Goal: Communication & Community: Ask a question

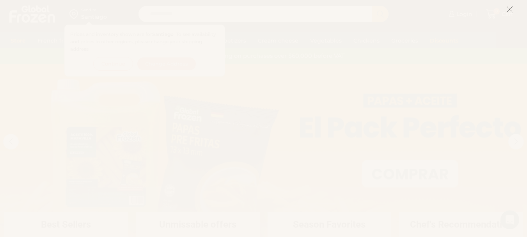
click at [507, 8] on icon at bounding box center [509, 9] width 7 height 7
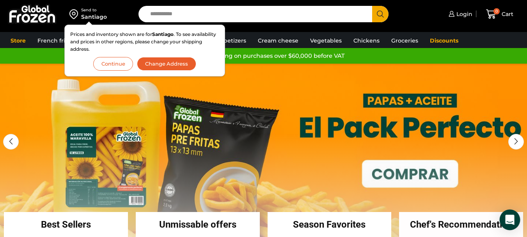
click at [512, 218] on icon "Open Intercom Messenger" at bounding box center [509, 219] width 9 height 10
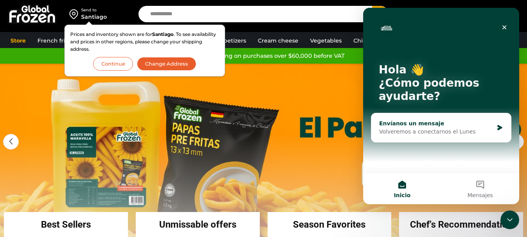
click at [404, 117] on div "Envíanos un mensaje Volveremos a conectarnos el Lunes" at bounding box center [441, 127] width 140 height 29
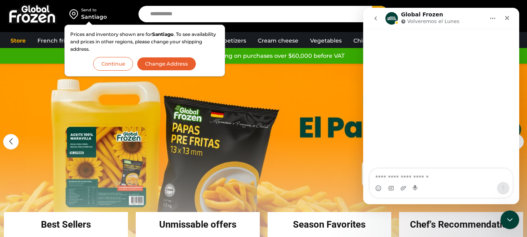
click at [409, 175] on textarea "Escribe un mensaje..." at bounding box center [441, 174] width 143 height 13
click at [492, 17] on icon "Inicio" at bounding box center [492, 18] width 6 height 6
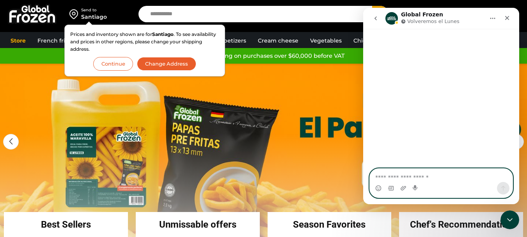
click at [408, 176] on textarea "Escribe un mensaje..." at bounding box center [441, 174] width 143 height 13
click at [393, 174] on textarea "Escribe un mensaje..." at bounding box center [441, 174] width 143 height 13
paste textarea "**********"
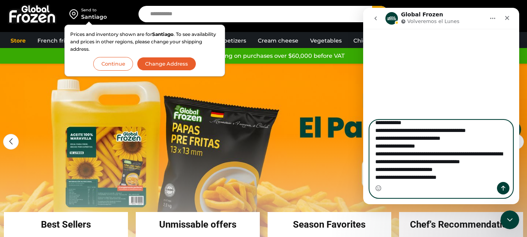
type textarea "**********"
click at [501, 187] on icon "Enviar un mensaje…" at bounding box center [503, 188] width 6 height 6
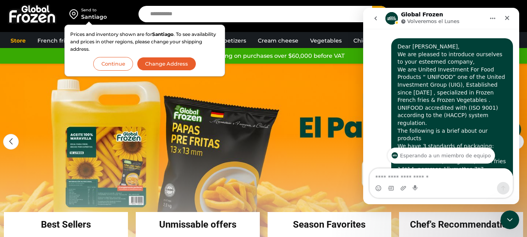
scroll to position [47, 0]
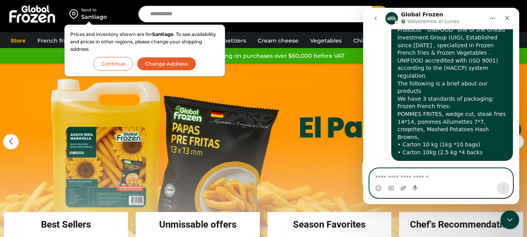
click at [403, 188] on icon "Adjuntar un archivo" at bounding box center [403, 188] width 5 height 4
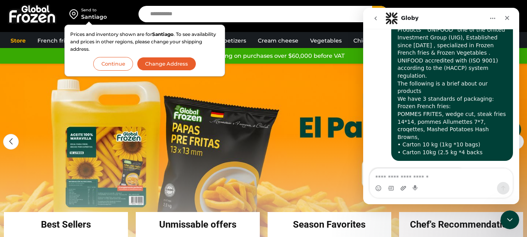
scroll to position [121, 0]
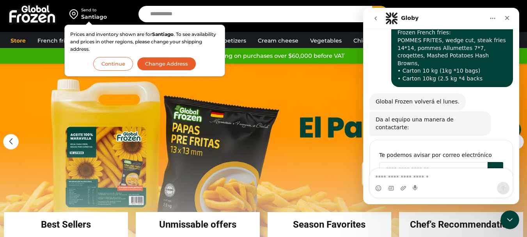
click at [404, 162] on input "Enter your email" at bounding box center [433, 170] width 108 height 16
type input "**********"
click at [495, 162] on button "Enviar" at bounding box center [495, 170] width 16 height 16
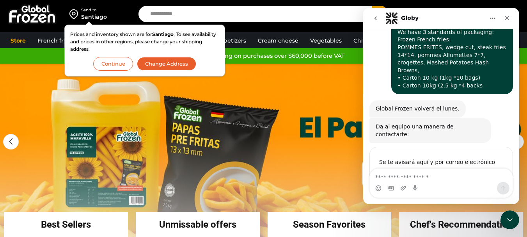
scroll to position [113, 0]
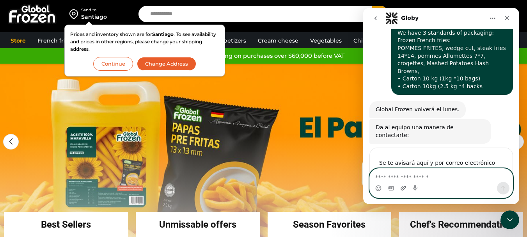
click at [404, 187] on icon "Adjuntar un archivo" at bounding box center [403, 188] width 5 height 4
click at [391, 189] on icon "Selector de gif" at bounding box center [391, 188] width 6 height 6
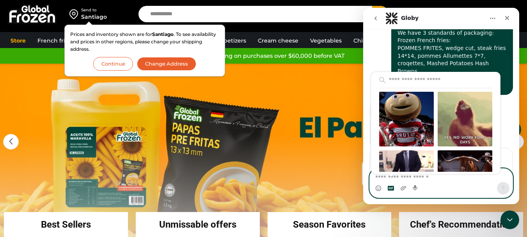
click at [391, 189] on icon "Selector de gif" at bounding box center [391, 188] width 6 height 6
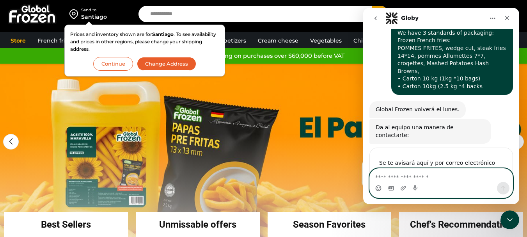
click at [379, 188] on icon "Selector de emoji" at bounding box center [378, 187] width 3 height 1
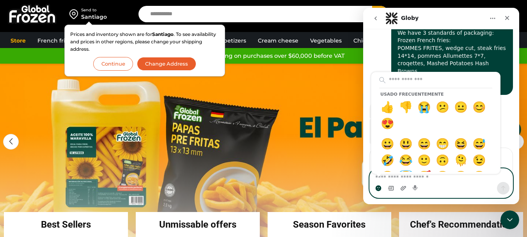
click at [406, 188] on icon "Adjuntar un archivo" at bounding box center [403, 188] width 6 height 6
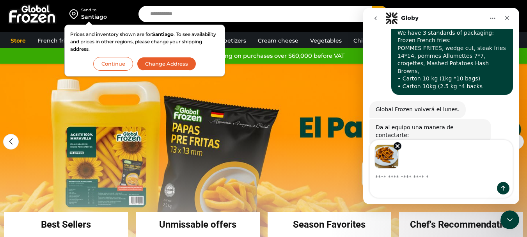
scroll to position [142, 0]
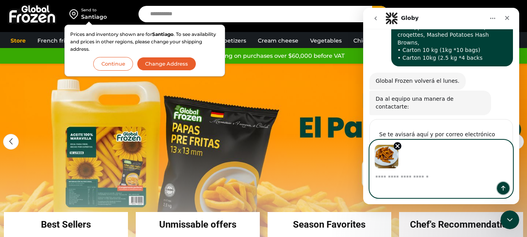
click at [502, 187] on icon "Enviar un mensaje…" at bounding box center [503, 188] width 6 height 6
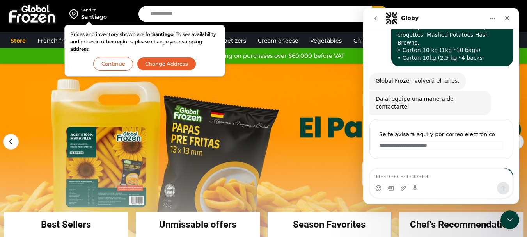
scroll to position [207, 0]
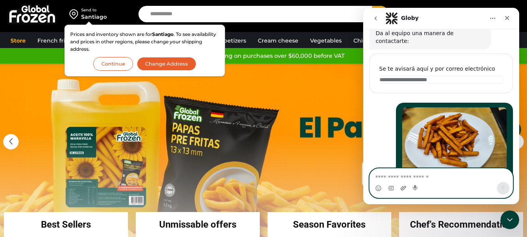
click at [402, 188] on icon "Adjuntar un archivo" at bounding box center [403, 188] width 6 height 6
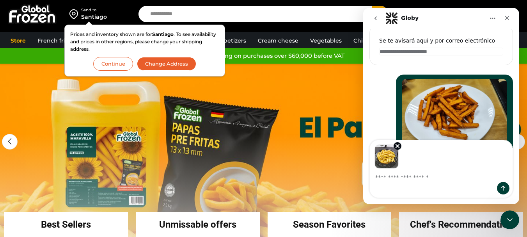
scroll to position [236, 0]
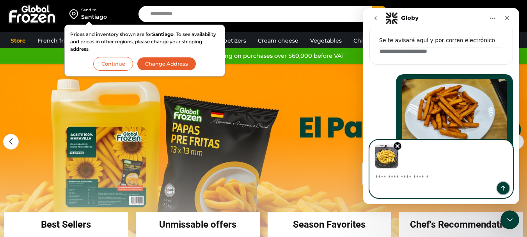
click at [501, 184] on button "Enviar un mensaje…" at bounding box center [503, 188] width 12 height 12
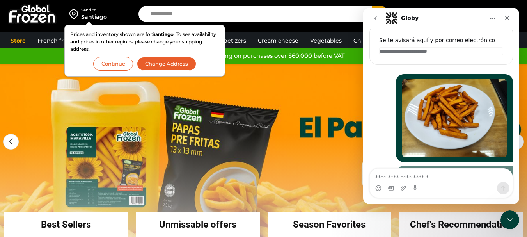
scroll to position [296, 0]
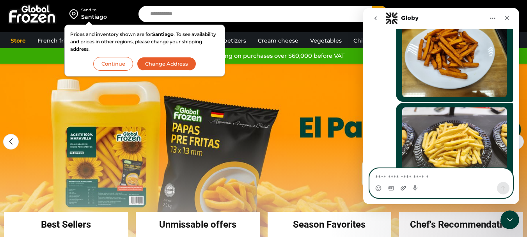
click at [404, 185] on icon "Adjuntar un archivo" at bounding box center [403, 188] width 6 height 6
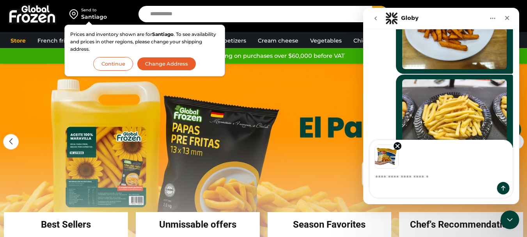
scroll to position [324, 0]
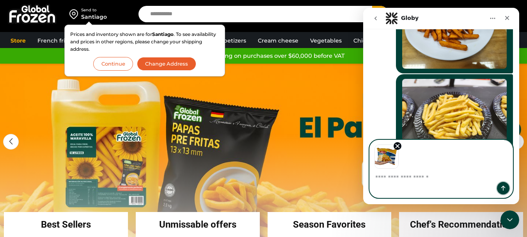
click at [499, 188] on button "Enviar un mensaje…" at bounding box center [503, 188] width 12 height 12
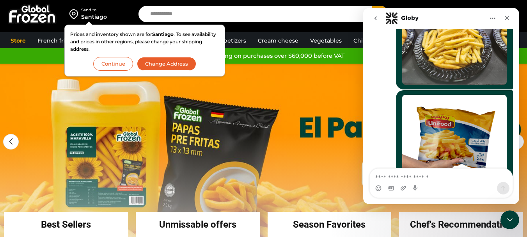
scroll to position [397, 0]
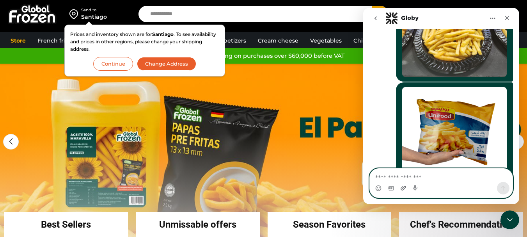
click at [402, 187] on icon "Attach a file" at bounding box center [403, 188] width 5 height 4
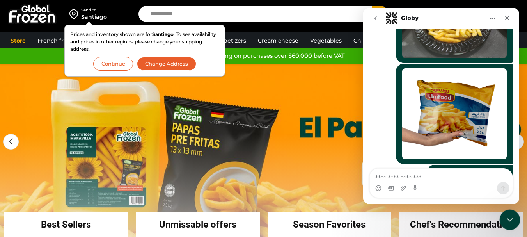
click at [505, 217] on icon "Close Intercom Messenger" at bounding box center [508, 218] width 9 height 9
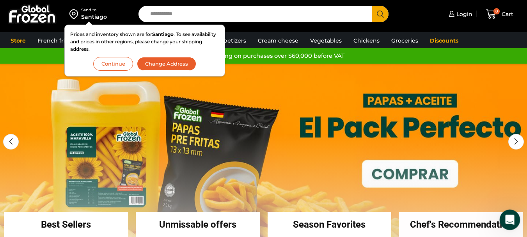
click at [504, 217] on icon "Abrir Intercom Messenger" at bounding box center [508, 218] width 13 height 13
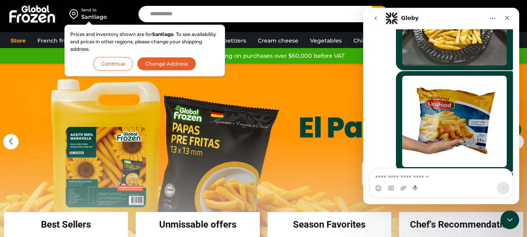
click at [439, 190] on div "Intercom Messenger" at bounding box center [441, 188] width 143 height 12
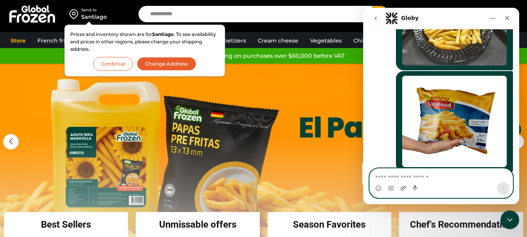
click at [400, 186] on icon "Adjuntar un archivo" at bounding box center [403, 188] width 6 height 6
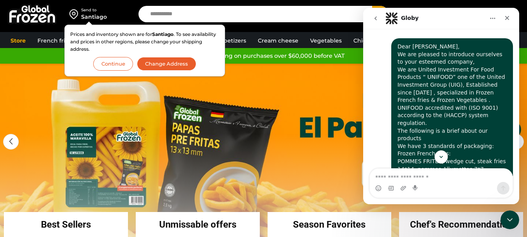
scroll to position [434, 0]
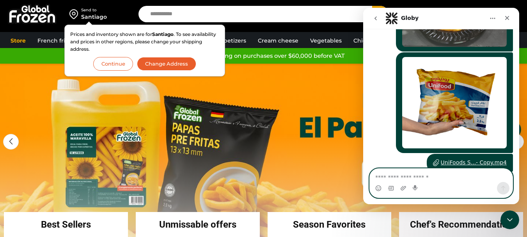
click at [412, 178] on textarea "Escribe un mensaje..." at bounding box center [441, 174] width 143 height 13
click at [388, 177] on textarea "*" at bounding box center [441, 174] width 143 height 13
type textarea "**********"
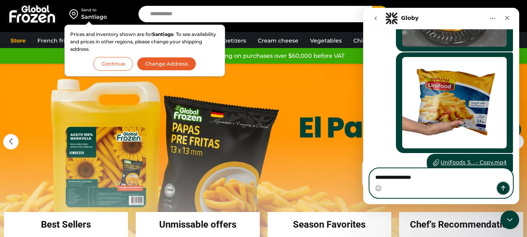
click at [507, 187] on button "Enviar un mensaje…" at bounding box center [503, 188] width 12 height 12
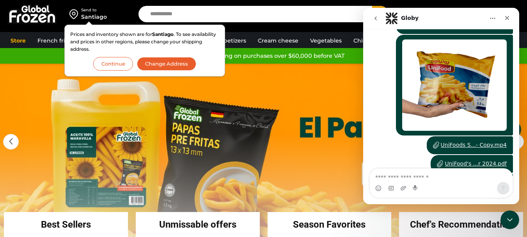
click at [472, 141] on div "UniFoods S...- Copy.mp4" at bounding box center [474, 145] width 66 height 8
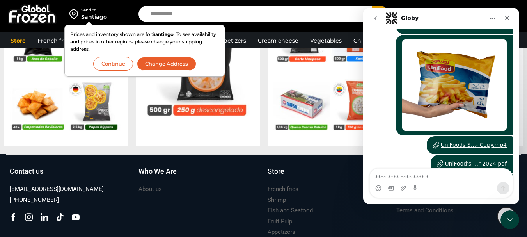
scroll to position [886, 0]
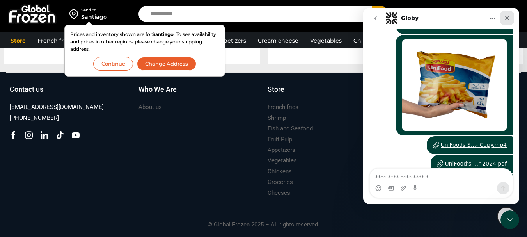
click at [506, 19] on icon "Close" at bounding box center [507, 18] width 4 height 4
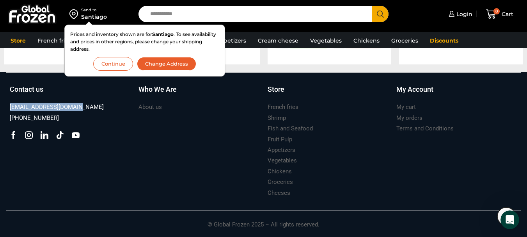
drag, startPoint x: 83, startPoint y: 104, endPoint x: 0, endPoint y: 108, distance: 82.8
click at [0, 108] on div "Suscríbete y no te pierdas nuestras ofertas y novedades ****** Contact us [EMAI…" at bounding box center [263, 154] width 527 height 165
copy font "[EMAIL_ADDRESS][DOMAIN_NAME]"
click at [169, 62] on font "Change Address" at bounding box center [166, 63] width 43 height 6
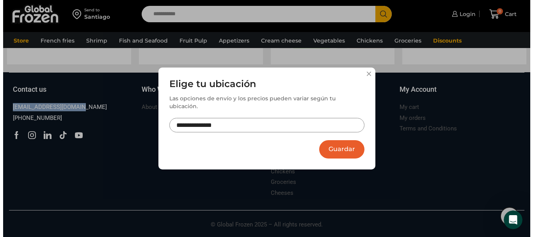
scroll to position [892, 0]
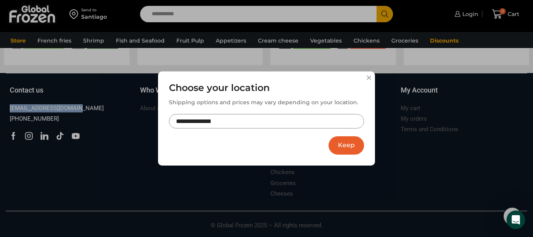
click at [347, 146] on font "Keep" at bounding box center [346, 144] width 17 height 7
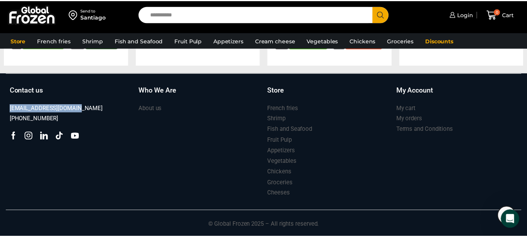
scroll to position [886, 0]
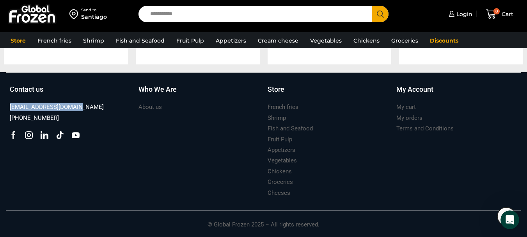
click at [14, 133] on icon at bounding box center [13, 135] width 7 height 8
